Goal: Task Accomplishment & Management: Complete application form

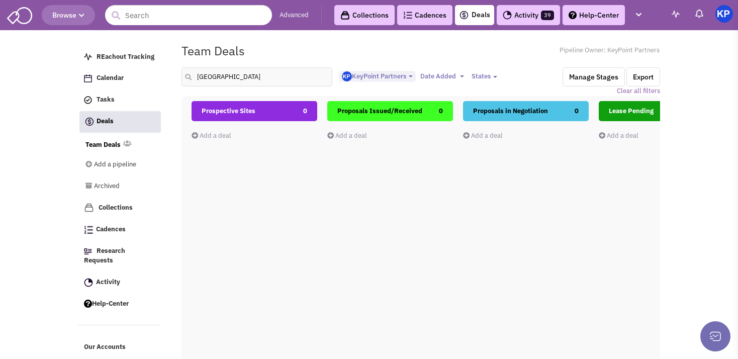
select select "1900"
select select
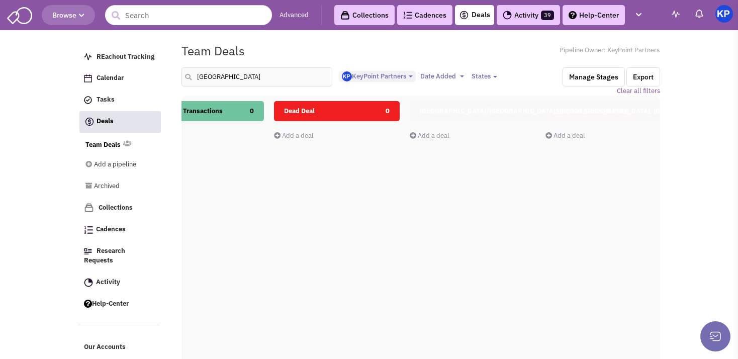
click at [191, 73] on input "[GEOGRAPHIC_DATA]" at bounding box center [257, 76] width 151 height 19
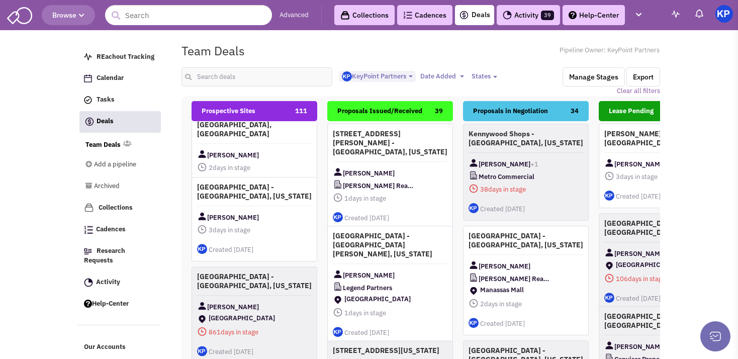
scroll to position [117, 0]
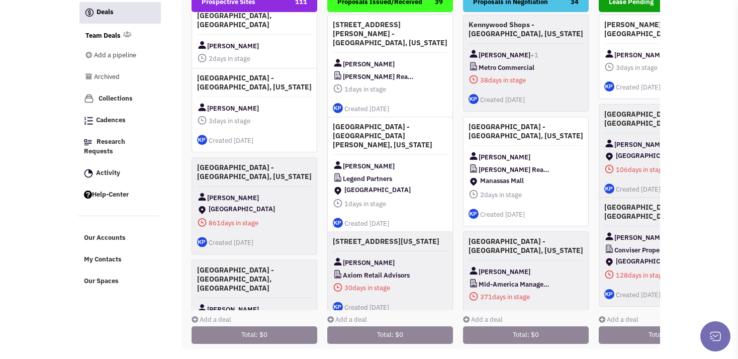
click at [211, 315] on link "Add a deal" at bounding box center [212, 319] width 40 height 9
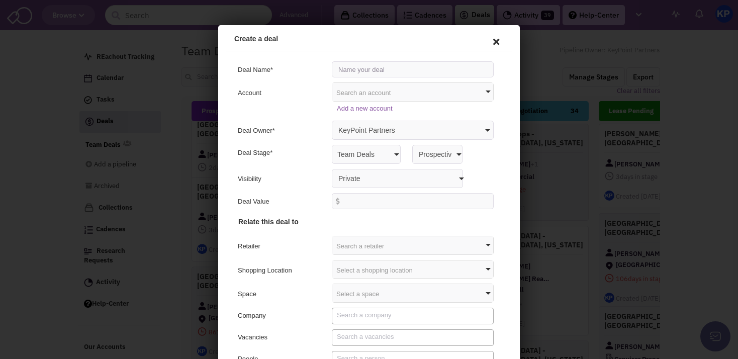
scroll to position [0, 0]
click at [379, 66] on input "text" at bounding box center [411, 68] width 162 height 16
type input "O"
type input "[GEOGRAPHIC_DATA][PERSON_NAME] - [GEOGRAPHIC_DATA], [US_STATE]"
click at [330, 167] on select "Private Anyone with access to this pipeline" at bounding box center [395, 176] width 131 height 19
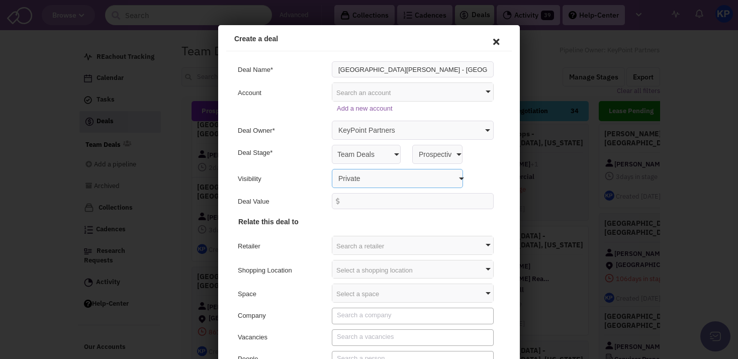
select select "false"
click option "Anyone with access to this pipeline" at bounding box center [218, 25] width 0 height 0
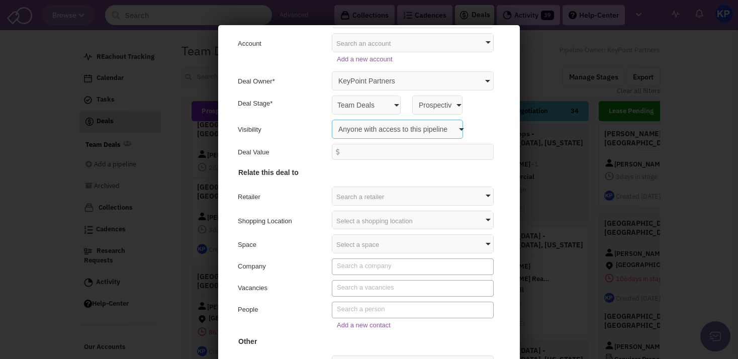
scroll to position [52, 0]
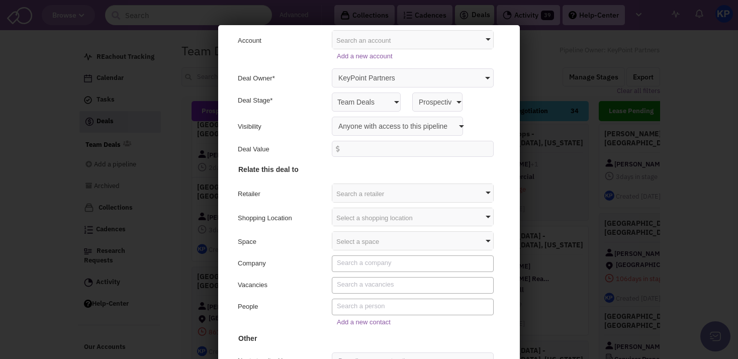
click at [364, 219] on div "Select a shopping location" at bounding box center [411, 216] width 161 height 18
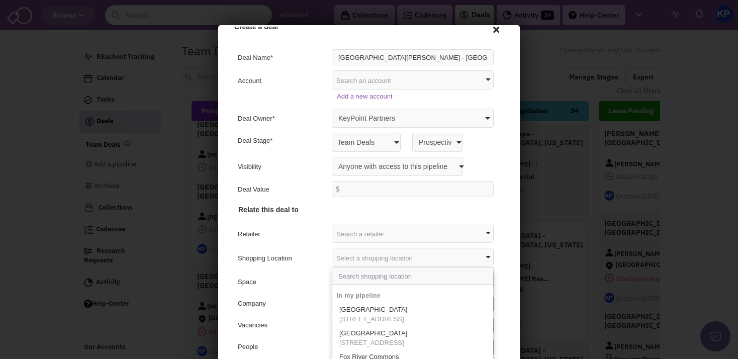
scroll to position [12, 0]
click at [348, 277] on input "text" at bounding box center [387, 275] width 113 height 16
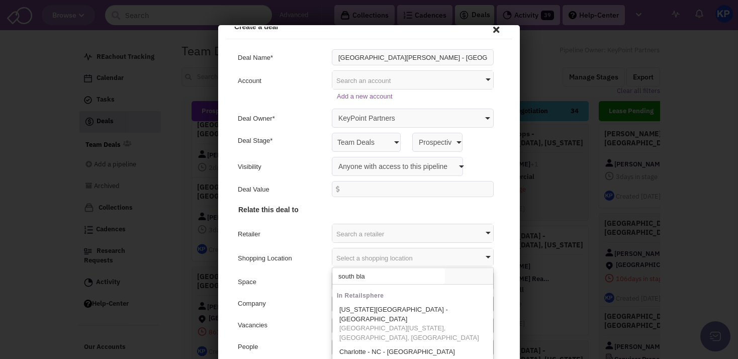
scroll to position [52, 0]
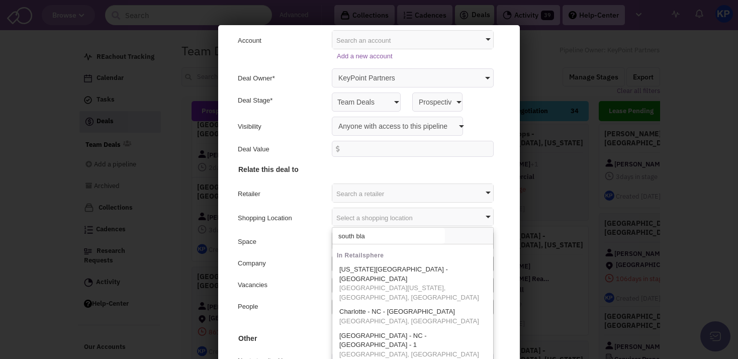
type input "south bla"
click at [286, 249] on h4 "Other" at bounding box center [367, 265] width 261 height 151
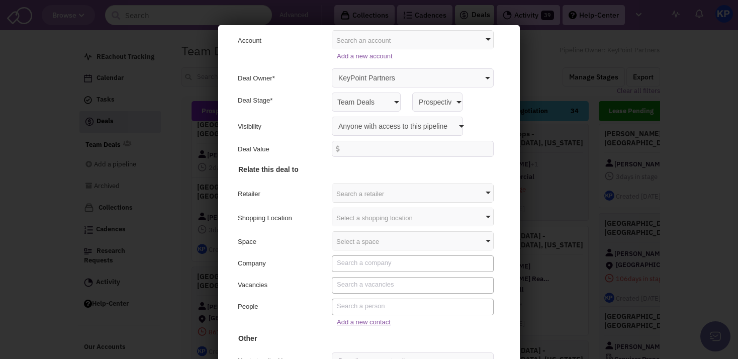
click at [349, 320] on link "Add a new contact" at bounding box center [362, 321] width 54 height 8
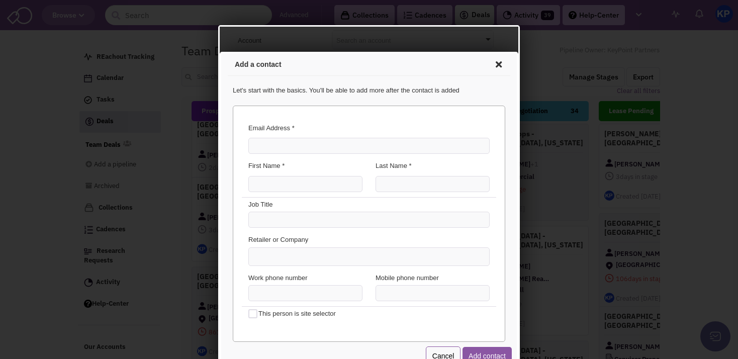
scroll to position [0, 0]
click at [283, 137] on div "Email Address * You've already added this contact! View the contact now This co…" at bounding box center [367, 139] width 254 height 38
click at [283, 141] on input "Email Address *" at bounding box center [367, 144] width 241 height 16
paste input "[PERSON_NAME][EMAIL_ADDRESS][PERSON_NAME][DOMAIN_NAME]"
type input "[PERSON_NAME][EMAIL_ADDRESS][PERSON_NAME][DOMAIN_NAME]"
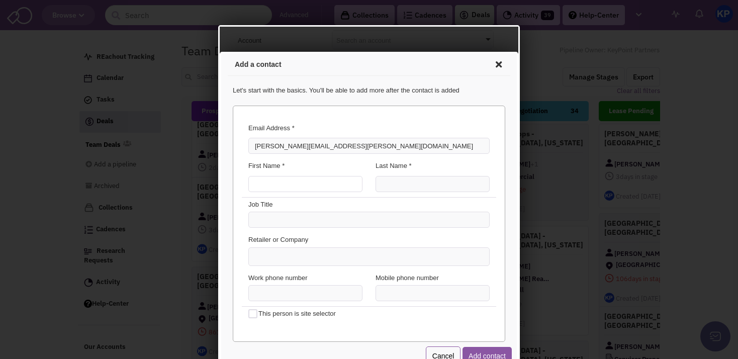
click at [287, 184] on input "First Name *" at bounding box center [304, 183] width 114 height 16
type input "[PERSON_NAME]"
click at [374, 182] on input "Last Name *" at bounding box center [431, 183] width 114 height 16
type input "[PERSON_NAME]"
click at [305, 253] on ul at bounding box center [367, 255] width 240 height 18
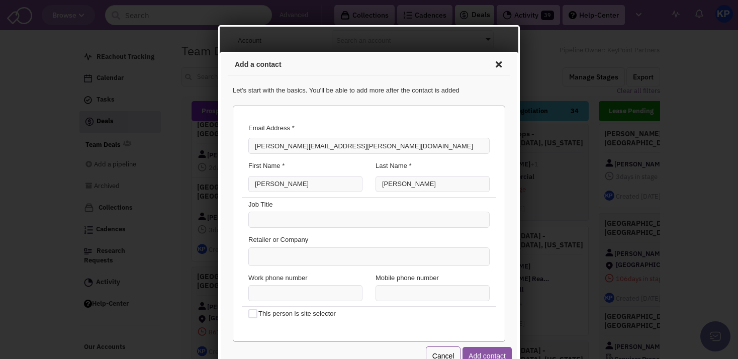
click at [220, 52] on select at bounding box center [220, 52] width 0 height 0
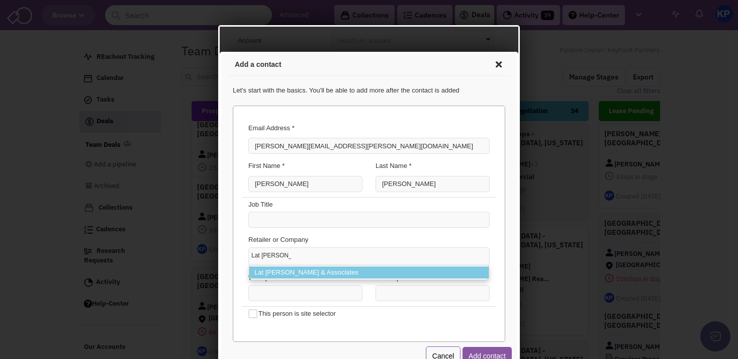
type input "Lat [PERSON_NAME]"
click at [312, 272] on li "Lat [PERSON_NAME] & Associates" at bounding box center [367, 271] width 239 height 13
click at [220, 52] on select "Lat [PERSON_NAME] Lat [PERSON_NAME] & Associates" at bounding box center [220, 52] width 0 height 0
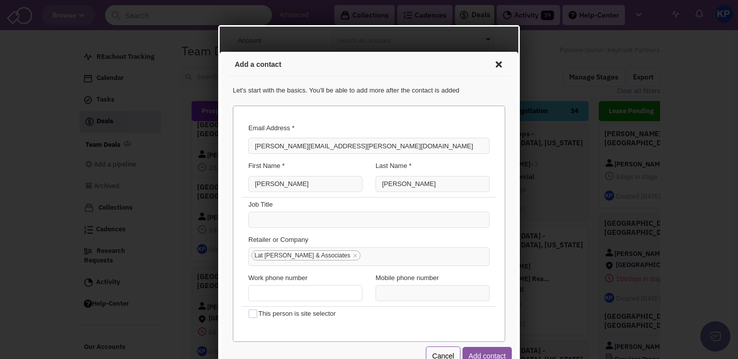
type input "(___) ___-____"
click at [320, 288] on input "(___) ___-____" at bounding box center [304, 292] width 114 height 16
type input "(___) ___-____"
click at [376, 287] on input "(___) ___-____" at bounding box center [431, 292] width 114 height 16
paste input "843) 224-7012"
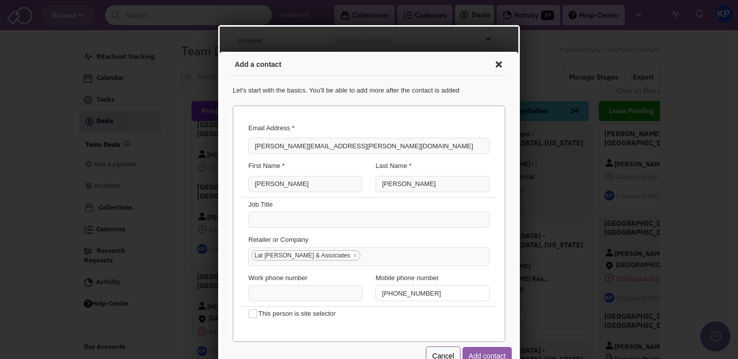
type input "[PHONE_NUMBER]"
click at [464, 351] on button "Add contact" at bounding box center [485, 354] width 49 height 18
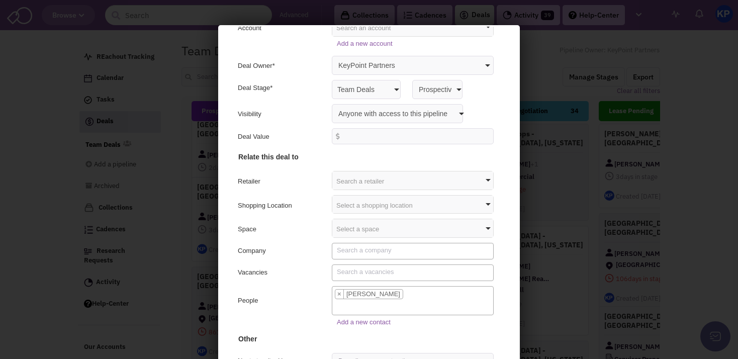
scroll to position [96, 0]
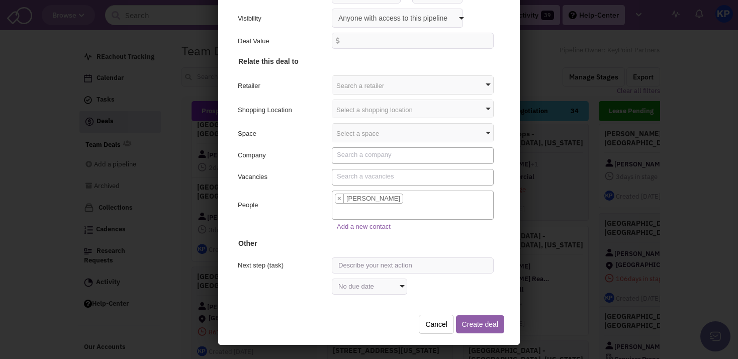
click at [461, 317] on button "Create deal" at bounding box center [479, 323] width 48 height 18
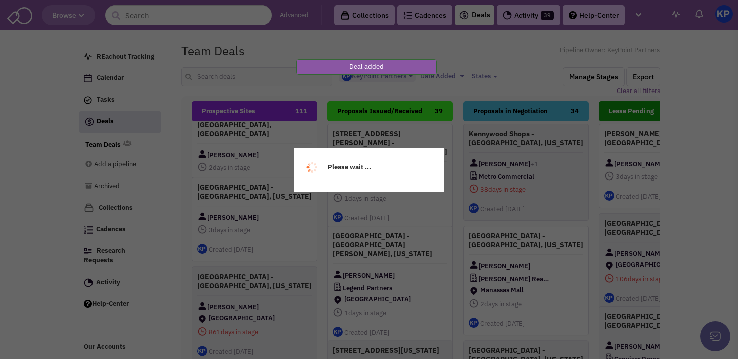
drag, startPoint x: 117, startPoint y: 296, endPoint x: 246, endPoint y: 170, distance: 180.7
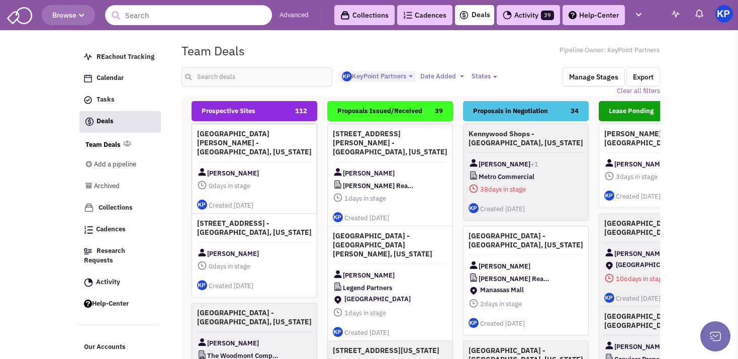
click at [279, 138] on h4 "[GEOGRAPHIC_DATA][PERSON_NAME] - [GEOGRAPHIC_DATA], [US_STATE]" at bounding box center [254, 142] width 115 height 27
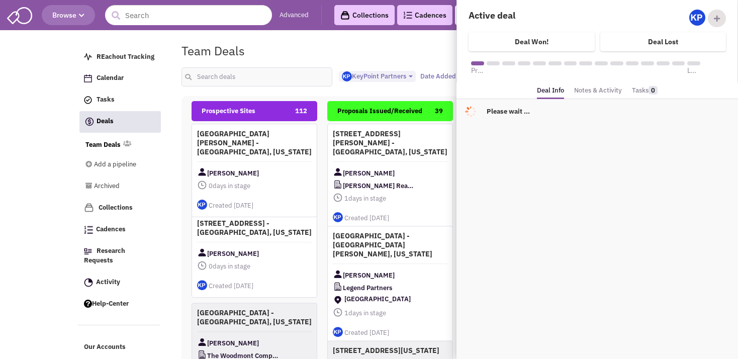
click at [589, 88] on link "Notes & Activity" at bounding box center [598, 90] width 48 height 15
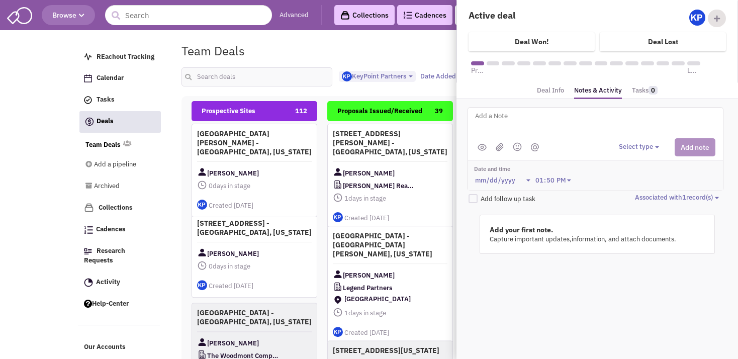
click at [532, 131] on textarea at bounding box center [598, 124] width 249 height 28
paste textarea "([STREET_ADDRESS][PERSON_NAME]"
click at [561, 114] on textarea "Address: ([STREET_ADDRESS][PERSON_NAME]" at bounding box center [598, 124] width 249 height 28
type textarea "Address: [STREET_ADDRESS][PERSON_NAME]"
click at [644, 144] on button "Select type" at bounding box center [640, 147] width 43 height 10
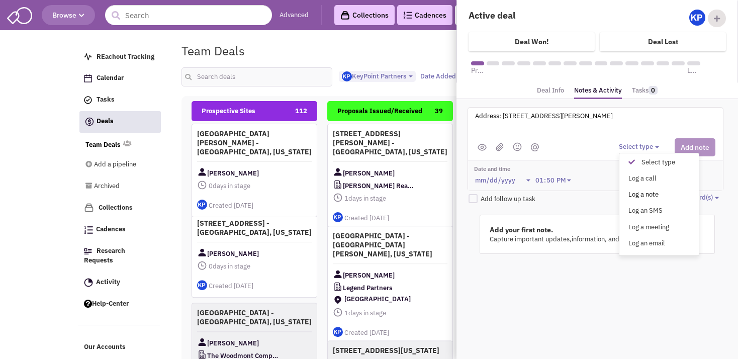
click at [644, 193] on div "Log a note" at bounding box center [634, 195] width 25 height 10
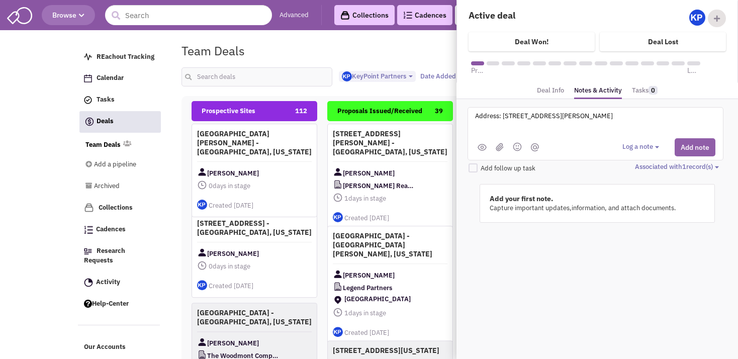
click at [688, 149] on button "Add note" at bounding box center [695, 147] width 41 height 18
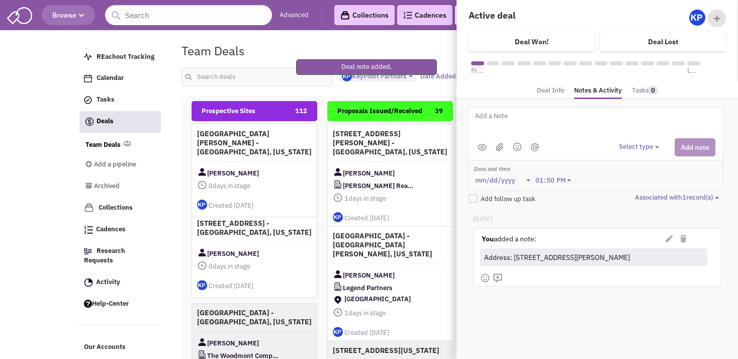
click at [520, 129] on textarea at bounding box center [598, 124] width 249 height 28
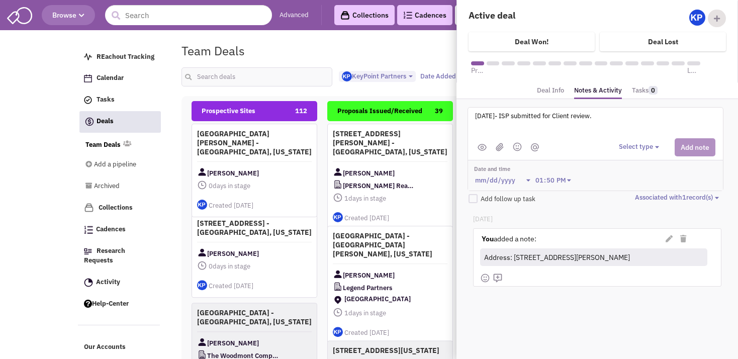
type textarea "[DATE]- ISP submitted for Client review."
click at [629, 148] on button "Select type" at bounding box center [640, 147] width 43 height 10
click at [629, 197] on link "Log a note" at bounding box center [659, 195] width 79 height 14
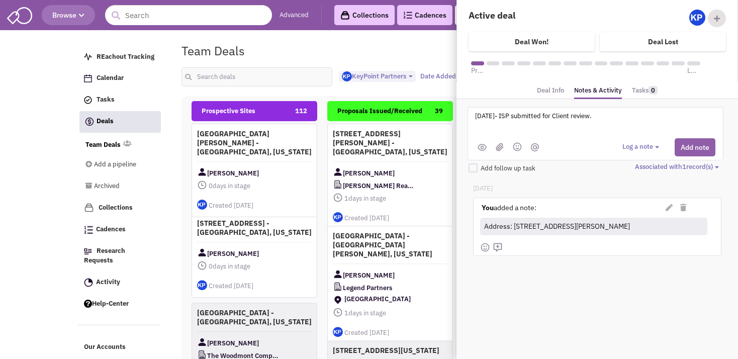
click at [686, 147] on button "Add note" at bounding box center [695, 147] width 41 height 18
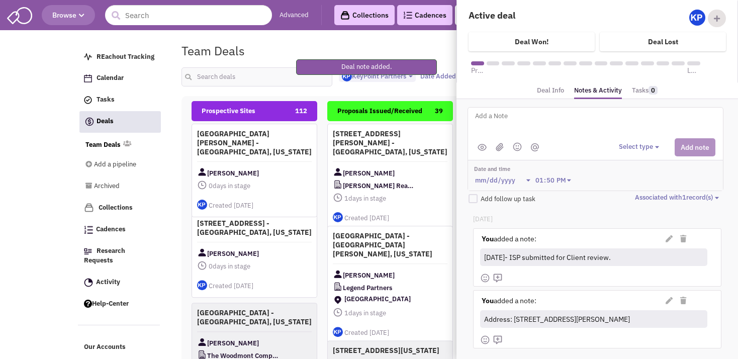
click at [659, 236] on div at bounding box center [677, 239] width 37 height 10
click at [666, 236] on icon at bounding box center [669, 238] width 7 height 7
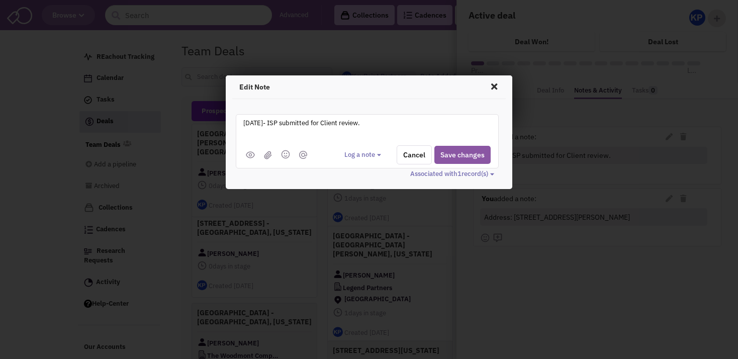
click at [269, 155] on img at bounding box center [268, 155] width 8 height 9
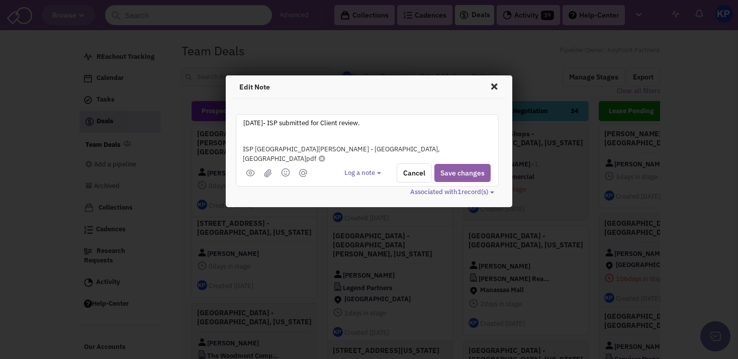
click at [468, 166] on button "Save changes" at bounding box center [463, 173] width 56 height 18
